Goal: Task Accomplishment & Management: Manage account settings

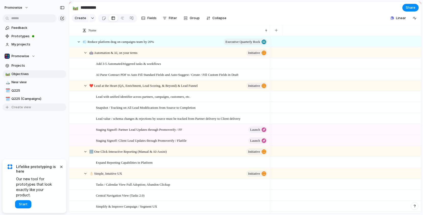
click at [20, 105] on span "Create view" at bounding box center [21, 106] width 20 height 5
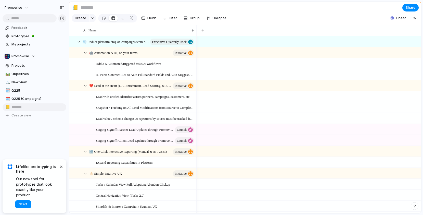
click at [35, 133] on div "Feedback Prototypes My projects Promowise Projects 🛤️ Objectives 🏔️ New view 🗓️…" at bounding box center [34, 80] width 69 height 160
click at [21, 46] on span "My projects" at bounding box center [37, 44] width 53 height 5
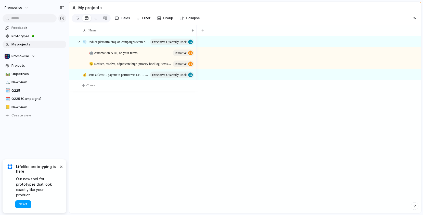
click at [26, 201] on button "Start" at bounding box center [23, 204] width 16 height 8
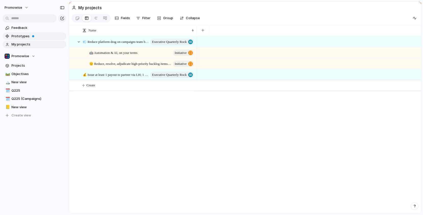
click at [15, 36] on span "Prototypes" at bounding box center [37, 36] width 53 height 5
click at [195, 114] on div "💨 Reduce platform drag on campaigns team by 20% Executive Quarterly Rock 🤖 Auto…" at bounding box center [245, 124] width 352 height 177
click at [23, 28] on span "Feedback" at bounding box center [37, 27] width 53 height 5
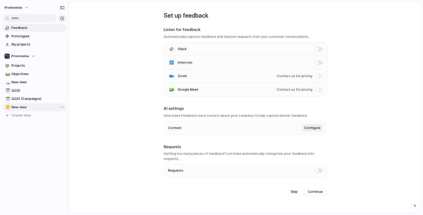
click at [17, 106] on span "New view" at bounding box center [37, 106] width 53 height 5
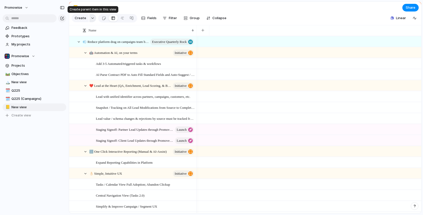
click at [91, 19] on div "button" at bounding box center [93, 18] width 4 height 2
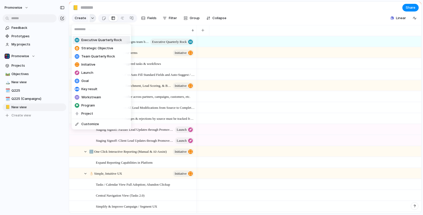
click at [90, 19] on div "Executive Quarterly Rock Strategic Objective Team Quarterly Rock Initiative Lau…" at bounding box center [211, 107] width 423 height 215
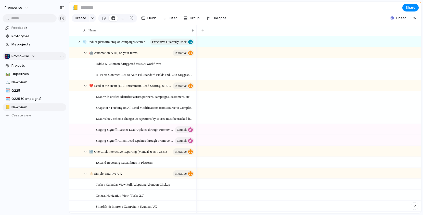
click at [31, 56] on div "Promowise" at bounding box center [20, 56] width 31 height 5
click at [31, 56] on div "Promowise Create new team" at bounding box center [211, 107] width 423 height 215
click at [61, 55] on div "Team settings Copy link Add members" at bounding box center [211, 107] width 423 height 215
click at [151, 19] on span "Fields" at bounding box center [151, 18] width 9 height 5
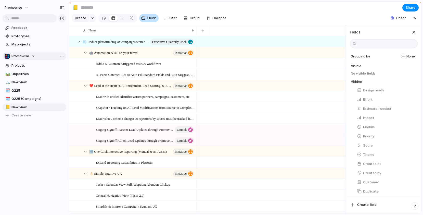
click at [151, 19] on span "Fields" at bounding box center [151, 18] width 9 height 5
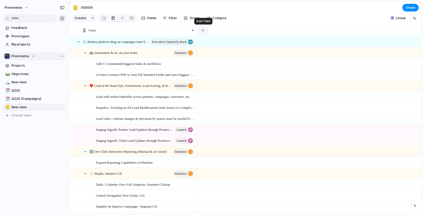
click at [206, 29] on button "button" at bounding box center [202, 30] width 10 height 9
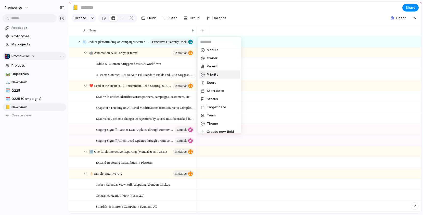
scroll to position [104, 0]
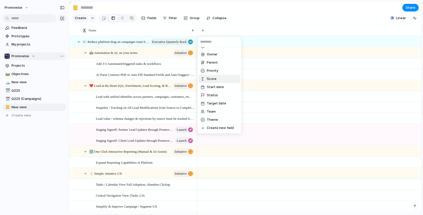
click at [202, 77] on div at bounding box center [203, 79] width 4 height 4
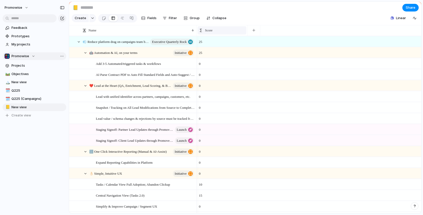
click at [209, 30] on span "Score" at bounding box center [209, 30] width 8 height 5
click at [214, 40] on span "Modify" at bounding box center [212, 41] width 11 height 5
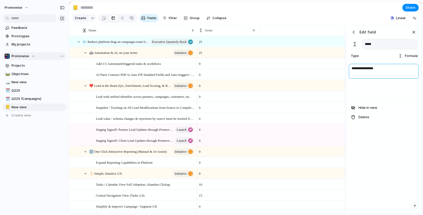
click at [350, 68] on textarea "**********" at bounding box center [384, 71] width 70 height 15
click at [380, 69] on textarea "**********" at bounding box center [384, 71] width 70 height 15
click at [367, 68] on textarea "**********" at bounding box center [384, 71] width 70 height 15
click at [371, 64] on textarea "**********" at bounding box center [384, 71] width 70 height 15
click at [369, 70] on textarea "**********" at bounding box center [384, 71] width 70 height 15
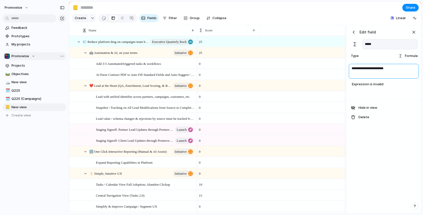
click at [379, 68] on textarea "**********" at bounding box center [384, 71] width 70 height 15
type textarea "**********"
click at [358, 31] on div "Edit field" at bounding box center [363, 32] width 26 height 8
click at [366, 32] on h3 "Edit field" at bounding box center [367, 31] width 16 height 5
click at [353, 33] on div "button" at bounding box center [353, 32] width 5 height 5
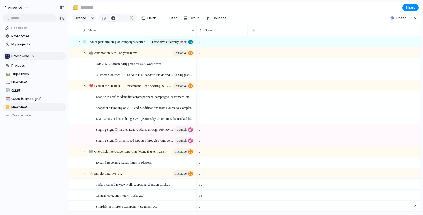
click at [287, 10] on section "📒 Share" at bounding box center [245, 7] width 352 height 11
click at [254, 28] on button "button" at bounding box center [253, 30] width 10 height 9
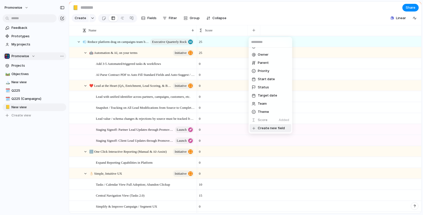
click at [259, 127] on span "Create new field" at bounding box center [271, 127] width 27 height 5
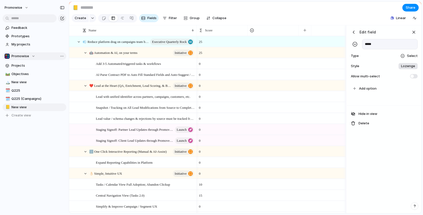
type input "*****"
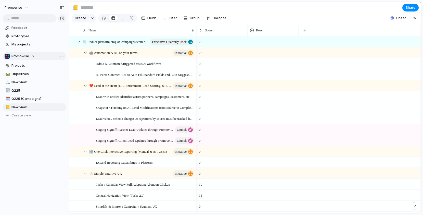
click at [270, 7] on section "📒 Share" at bounding box center [245, 7] width 352 height 11
click at [51, 157] on div "Feedback Prototypes My projects Promowise Projects 🛤️ Objectives 🏔️ New view 🗓️…" at bounding box center [34, 80] width 69 height 160
click at [16, 58] on span "Promowise" at bounding box center [20, 56] width 18 height 5
click at [44, 169] on div "Promowise Create new team" at bounding box center [211, 107] width 423 height 215
click at [43, 153] on div "Feedback Prototypes My projects Promowise Projects 🛤️ Objectives 🏔️ New view 🗓️…" at bounding box center [34, 80] width 69 height 160
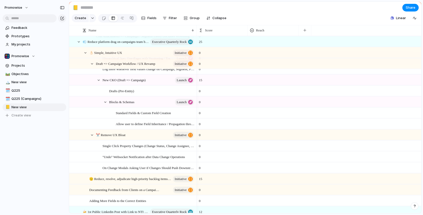
scroll to position [327, 0]
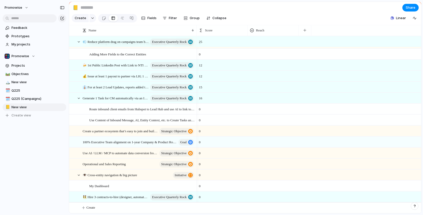
click at [41, 166] on div "promowise Feedback Prototypes My projects Promowise Projects 🛤️ Objectives 🏔️ N…" at bounding box center [34, 107] width 69 height 215
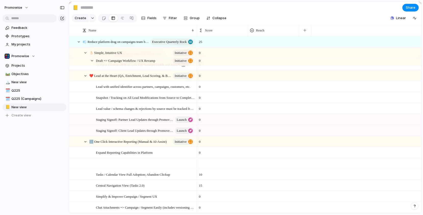
scroll to position [0, 0]
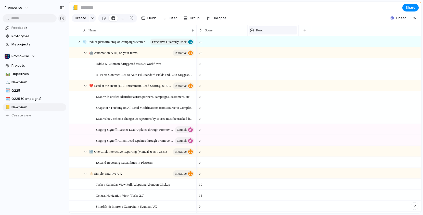
click at [257, 31] on span "Reach" at bounding box center [260, 30] width 8 height 5
click at [260, 37] on ul "Modify Hide Sort ascending Sort descending" at bounding box center [267, 53] width 39 height 35
click at [263, 43] on span "Modify" at bounding box center [263, 41] width 11 height 5
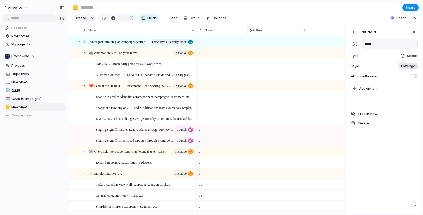
click at [405, 55] on div at bounding box center [402, 56] width 5 height 5
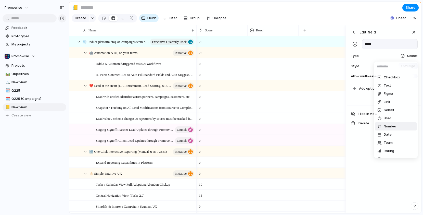
click at [386, 125] on span "Number" at bounding box center [390, 126] width 12 height 5
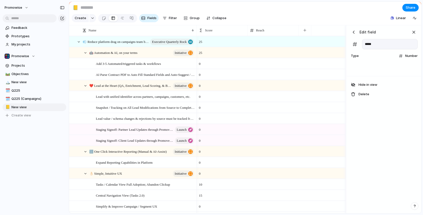
click at [357, 30] on button "button" at bounding box center [354, 32] width 8 height 8
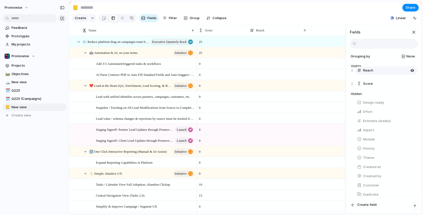
drag, startPoint x: 371, startPoint y: 84, endPoint x: 371, endPoint y: 72, distance: 12.2
click at [371, 72] on div "Score Reach Reach To pick up a draggable item, press the space bar. While dragg…" at bounding box center [384, 79] width 67 height 18
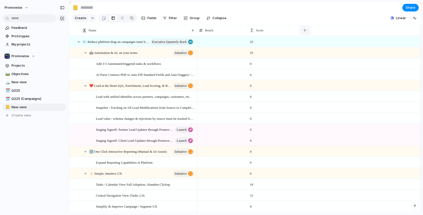
click at [303, 31] on button "button" at bounding box center [304, 30] width 10 height 9
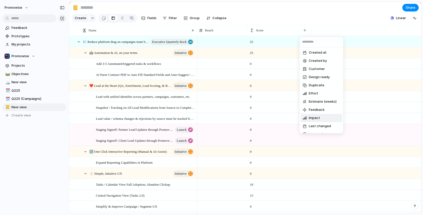
click at [312, 120] on span "Impact" at bounding box center [314, 117] width 11 height 5
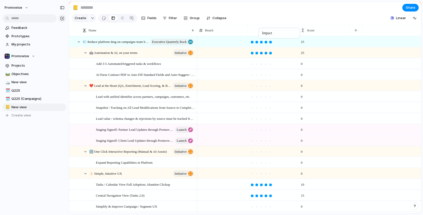
drag, startPoint x: 312, startPoint y: 31, endPoint x: 261, endPoint y: 29, distance: 50.5
click at [235, 29] on div "Reach" at bounding box center [222, 30] width 46 height 5
drag, startPoint x: 205, startPoint y: 50, endPoint x: 206, endPoint y: 40, distance: 10.0
click at [206, 40] on ul "Modify Hide Sort ascending Sort descending" at bounding box center [216, 53] width 39 height 35
click at [206, 40] on div "Modify" at bounding box center [210, 41] width 18 height 5
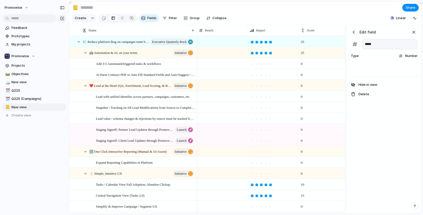
click at [353, 55] on span "Type" at bounding box center [355, 55] width 11 height 5
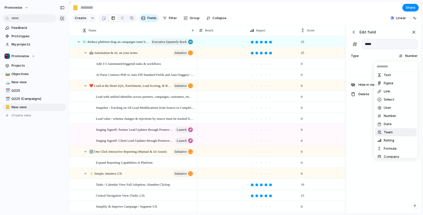
scroll to position [12, 0]
click at [384, 139] on span "Rating" at bounding box center [389, 138] width 10 height 5
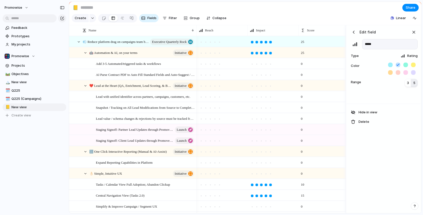
click at [415, 82] on button "5" at bounding box center [414, 83] width 7 height 8
click at [384, 103] on div "Hide in view Delete" at bounding box center [384, 116] width 74 height 27
click at [416, 30] on button "button" at bounding box center [414, 32] width 8 height 8
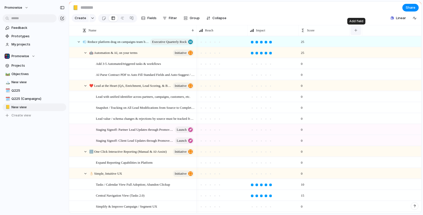
click at [356, 29] on div "button" at bounding box center [355, 30] width 3 height 3
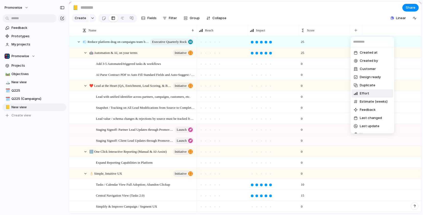
click at [367, 92] on span "Effort" at bounding box center [364, 93] width 9 height 5
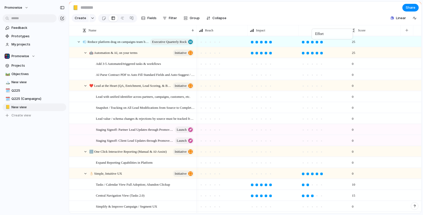
drag, startPoint x: 362, startPoint y: 32, endPoint x: 314, endPoint y: 30, distance: 47.4
click at [404, 32] on button "button" at bounding box center [406, 30] width 10 height 9
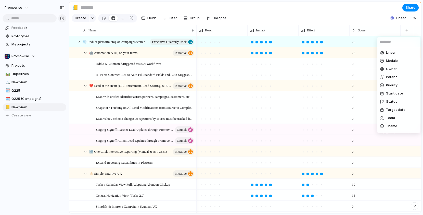
scroll to position [112, 0]
click at [387, 127] on span "Create new field" at bounding box center [399, 127] width 27 height 5
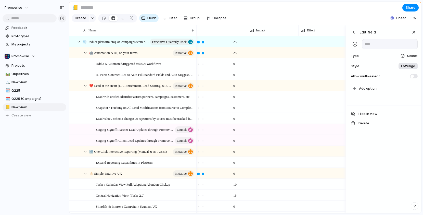
scroll to position [0, 118]
type input "**********"
click at [411, 54] on span "Select" at bounding box center [412, 55] width 11 height 5
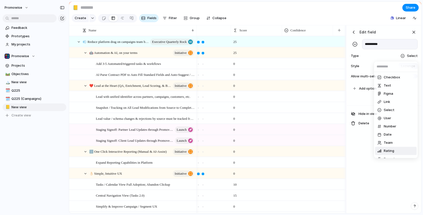
click at [386, 149] on span "Rating" at bounding box center [389, 150] width 10 height 5
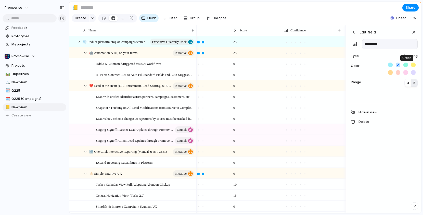
click at [404, 64] on button "button" at bounding box center [405, 64] width 5 height 5
click at [413, 30] on div "button" at bounding box center [414, 32] width 6 height 6
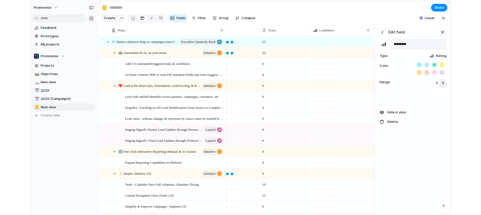
scroll to position [0, 43]
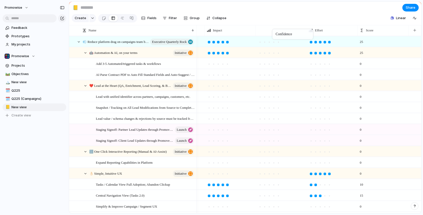
drag, startPoint x: 387, startPoint y: 29, endPoint x: 273, endPoint y: 30, distance: 113.4
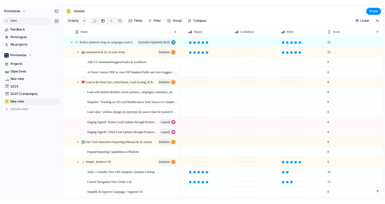
scroll to position [0, 0]
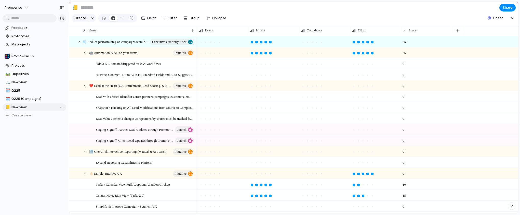
click at [25, 107] on span "New view" at bounding box center [37, 106] width 53 height 5
click at [74, 42] on div at bounding box center [73, 42] width 4 height 4
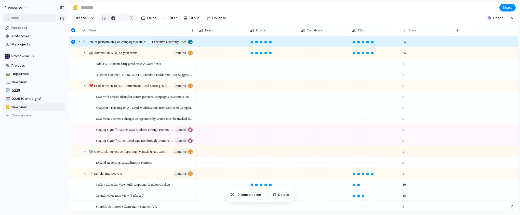
click at [74, 42] on div at bounding box center [73, 42] width 4 height 4
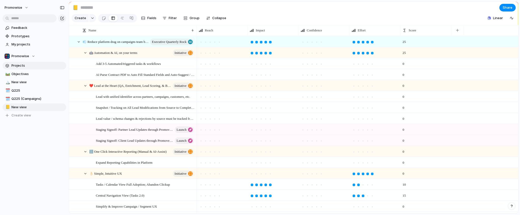
click at [14, 64] on span "Projects" at bounding box center [37, 65] width 53 height 5
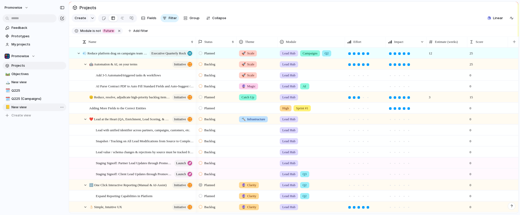
click at [23, 107] on span "New view" at bounding box center [37, 106] width 53 height 5
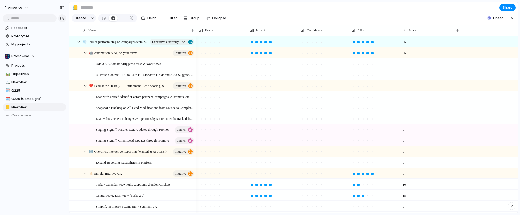
click at [25, 165] on div "promowise Feedback Prototypes My projects Promowise Projects 🛤️ Objectives 🏔️ N…" at bounding box center [34, 107] width 69 height 215
click at [75, 137] on span "Rename view" at bounding box center [81, 137] width 21 height 5
type input "**********"
click at [8, 105] on div "📒" at bounding box center [7, 107] width 4 height 6
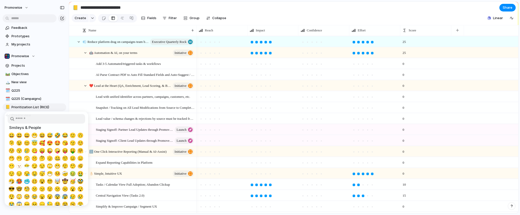
click at [23, 116] on input "search" at bounding box center [46, 118] width 77 height 9
click at [23, 117] on input "search" at bounding box center [46, 118] width 77 height 9
click at [24, 118] on input "search" at bounding box center [46, 118] width 77 height 9
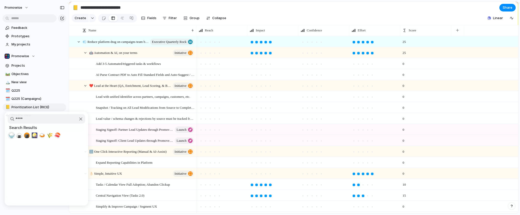
type input "****"
click at [8, 135] on div "🍚" at bounding box center [12, 135] width 8 height 8
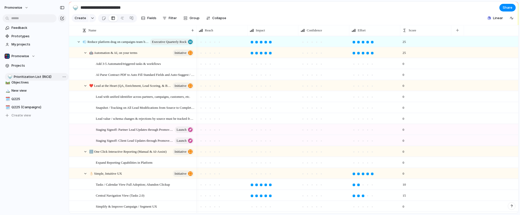
drag, startPoint x: 21, startPoint y: 106, endPoint x: 23, endPoint y: 76, distance: 30.4
click at [23, 76] on div "🛤️ Objectives 🏔️ New view 🗓️ Q225 🗓️ Q225 (Campaigns) 🍚 Prioritization List (RI…" at bounding box center [35, 94] width 64 height 49
